Goal: Navigation & Orientation: Find specific page/section

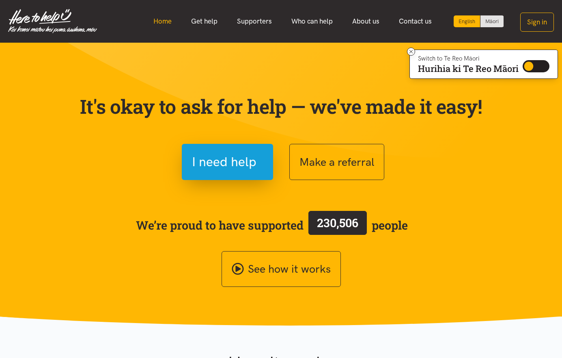
click at [165, 18] on link "Home" at bounding box center [163, 21] width 38 height 17
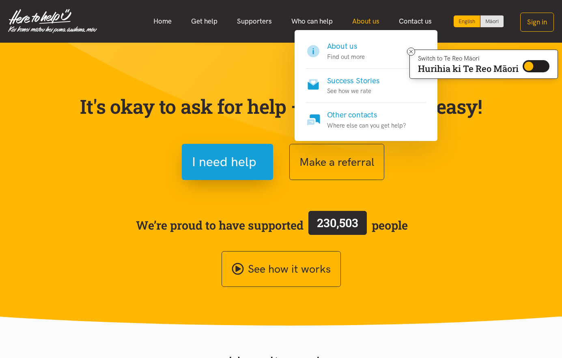
click at [378, 21] on link "About us" at bounding box center [366, 21] width 47 height 17
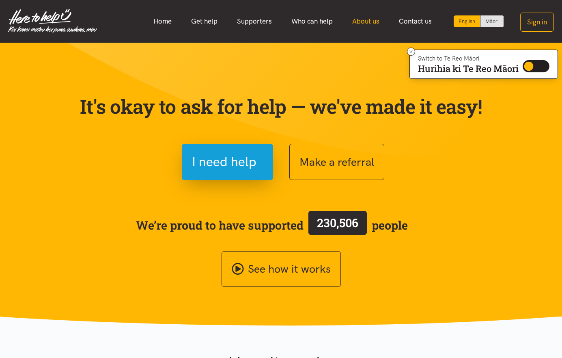
click at [371, 21] on link "About us" at bounding box center [366, 21] width 47 height 17
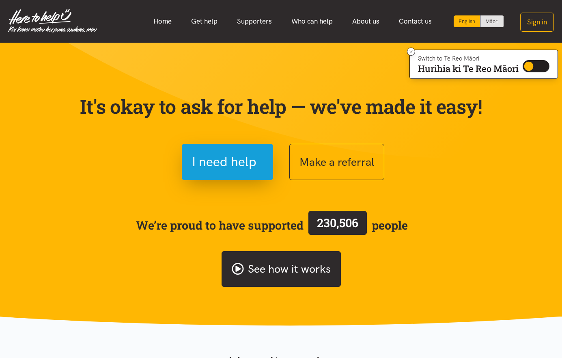
click at [285, 269] on link "See how it works" at bounding box center [281, 269] width 119 height 36
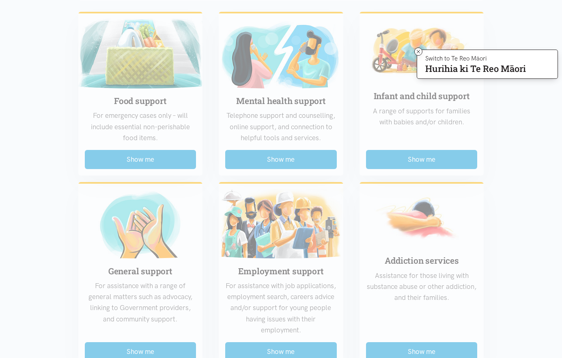
scroll to position [244, 0]
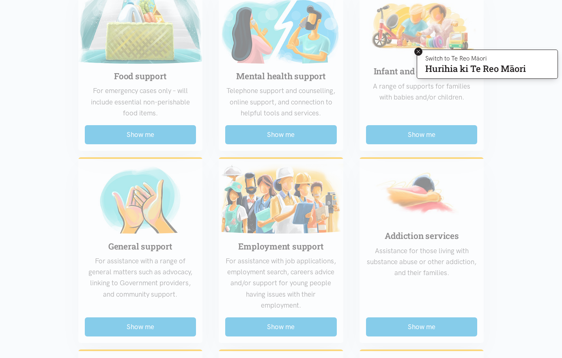
click at [418, 54] on icon at bounding box center [419, 52] width 6 height 6
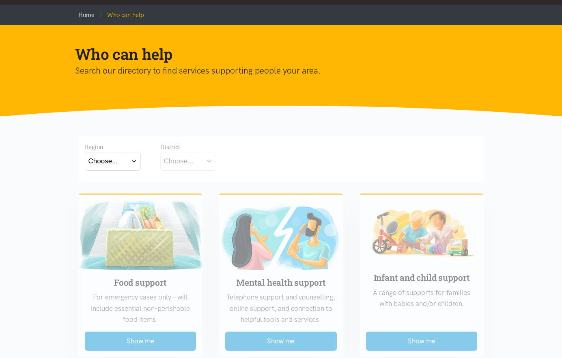
scroll to position [0, 0]
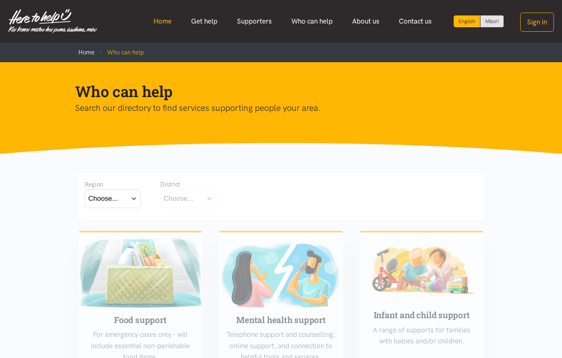
click at [168, 19] on link "Home" at bounding box center [163, 21] width 38 height 17
